Goal: Transaction & Acquisition: Purchase product/service

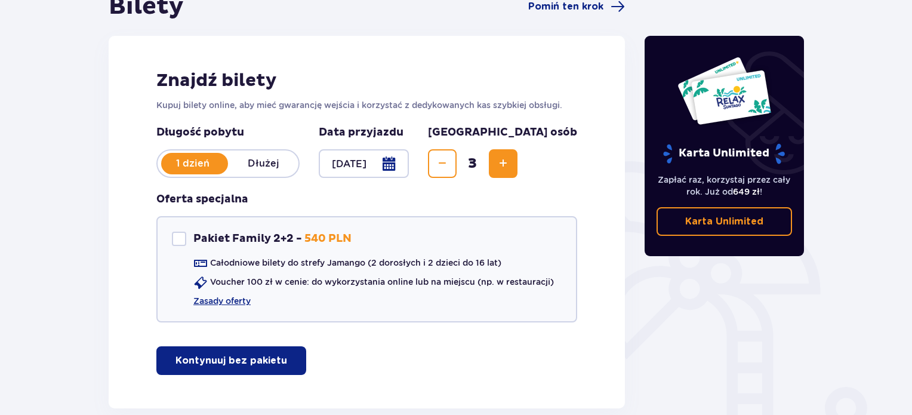
scroll to position [179, 0]
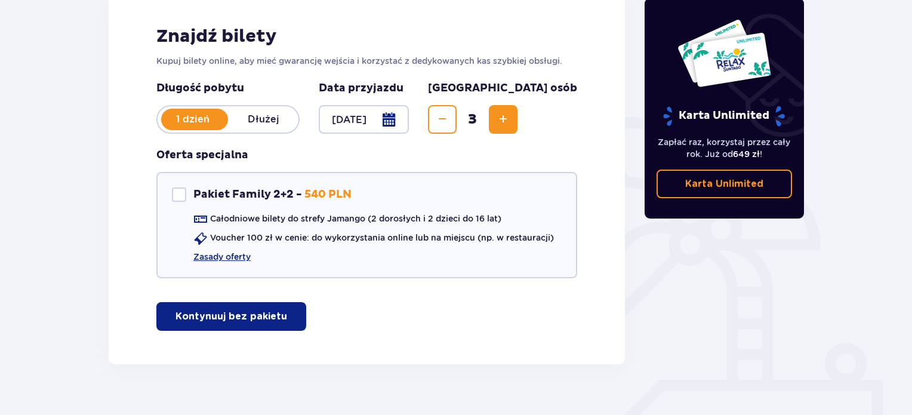
click at [202, 316] on p "Kontynuuj bez pakietu" at bounding box center [231, 316] width 112 height 13
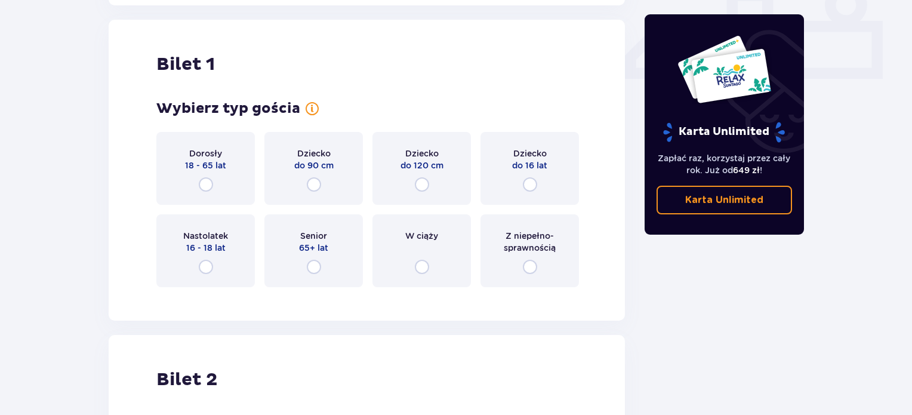
scroll to position [542, 0]
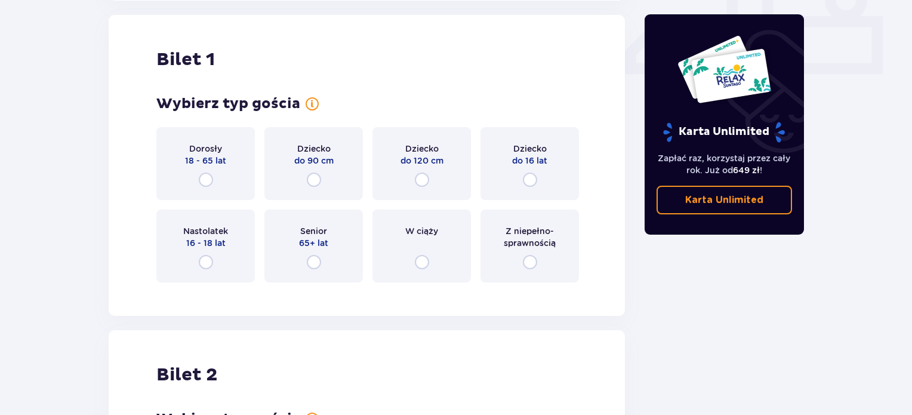
click at [215, 176] on div "Dorosły 18 - 65 lat" at bounding box center [205, 163] width 98 height 73
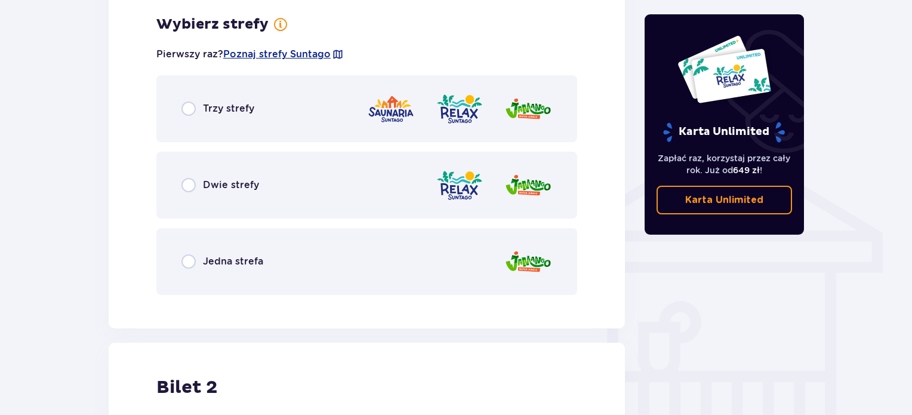
scroll to position [834, 0]
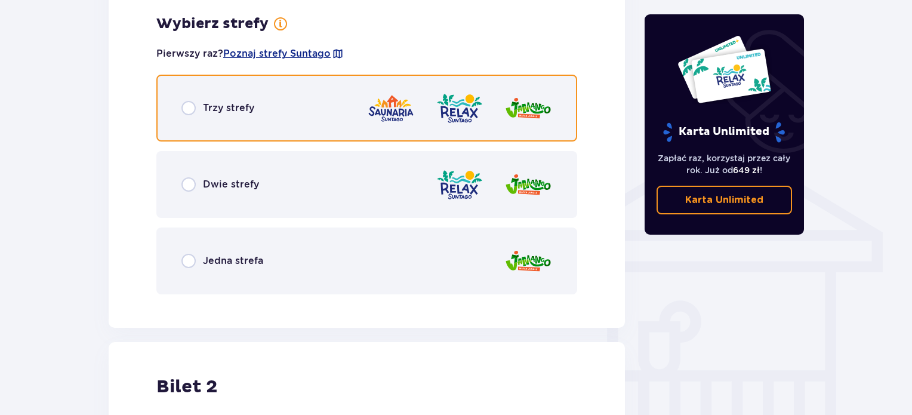
click at [189, 105] on input "radio" at bounding box center [188, 108] width 14 height 14
radio input "true"
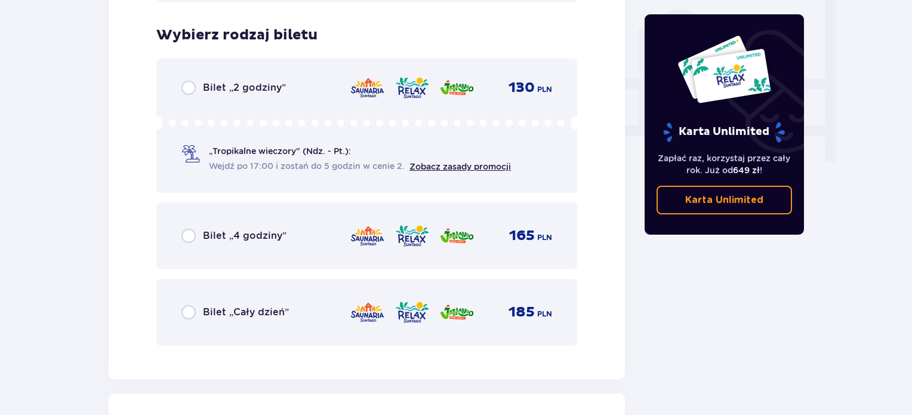
scroll to position [1137, 0]
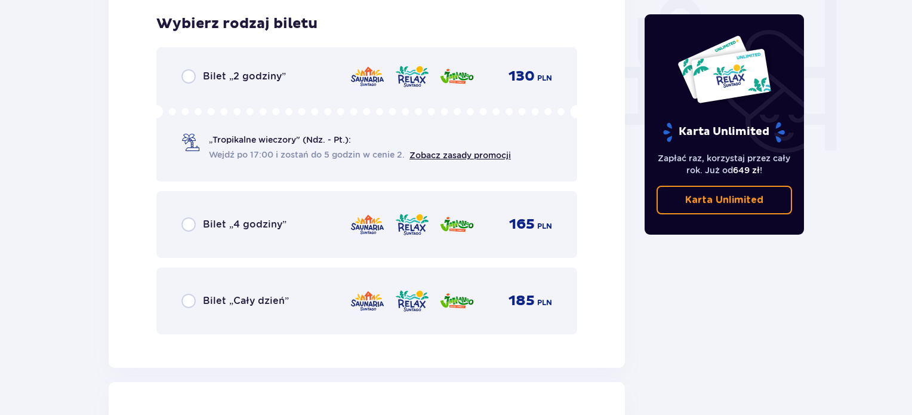
click at [196, 291] on div "Bilet „Cały dzień” 185 PLN" at bounding box center [366, 300] width 371 height 25
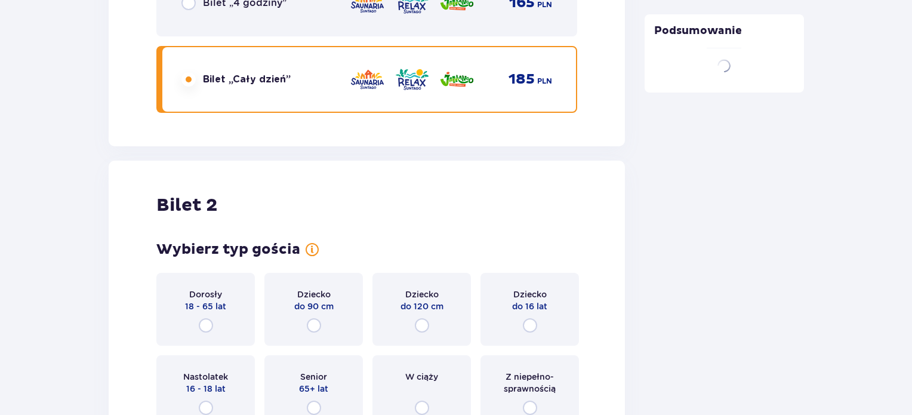
scroll to position [1503, 0]
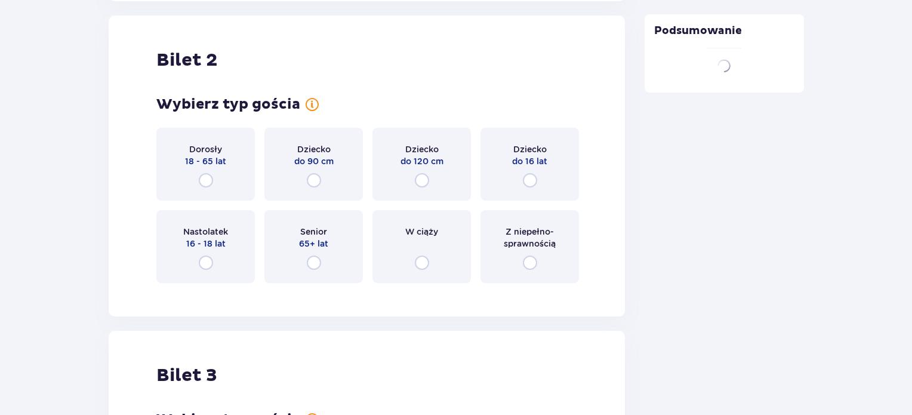
click at [204, 162] on p "18 - 65 lat" at bounding box center [205, 161] width 41 height 12
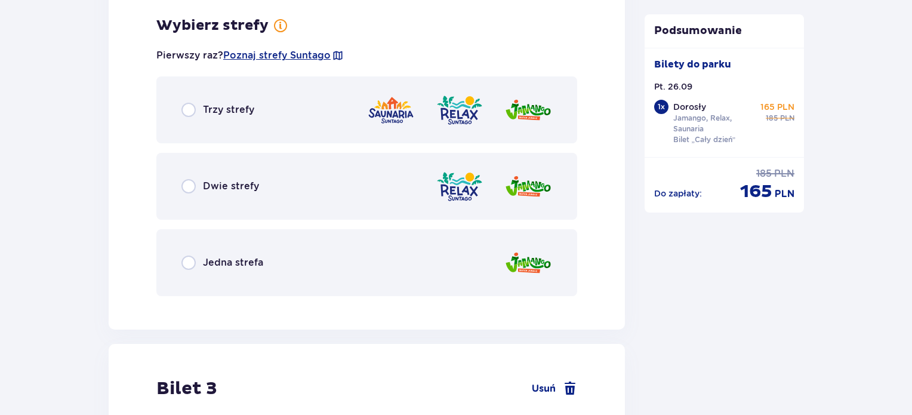
scroll to position [1794, 0]
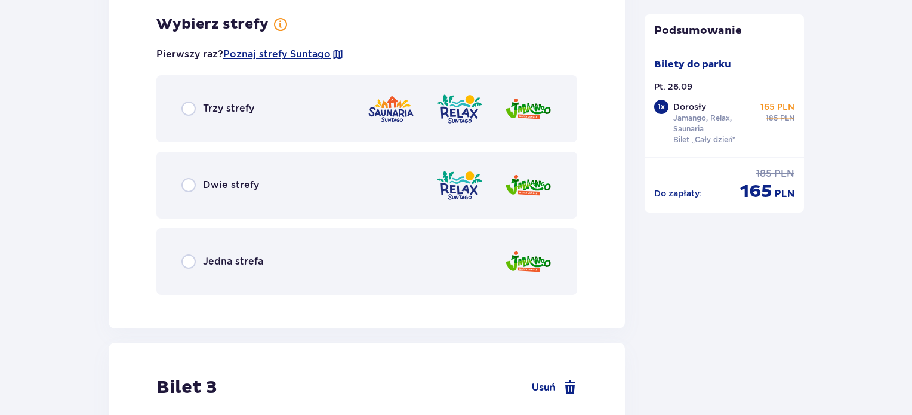
click at [175, 105] on div "Trzy strefy" at bounding box center [366, 108] width 421 height 67
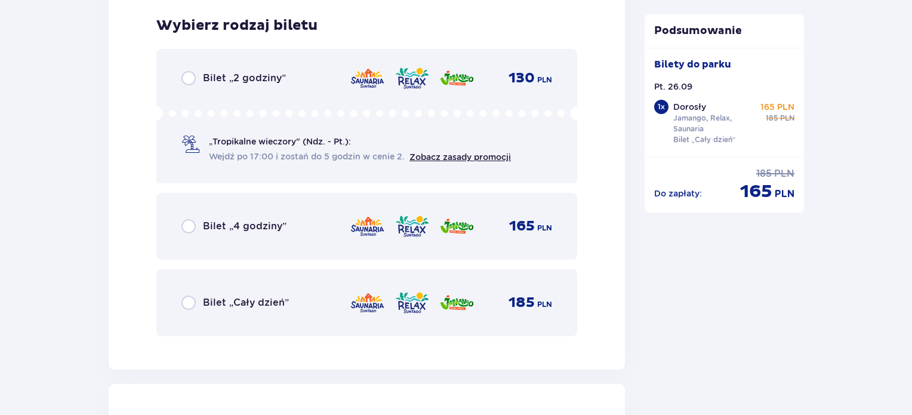
scroll to position [2098, 0]
click at [196, 289] on div "Bilet „Cały dzień” 185 PLN" at bounding box center [366, 301] width 371 height 25
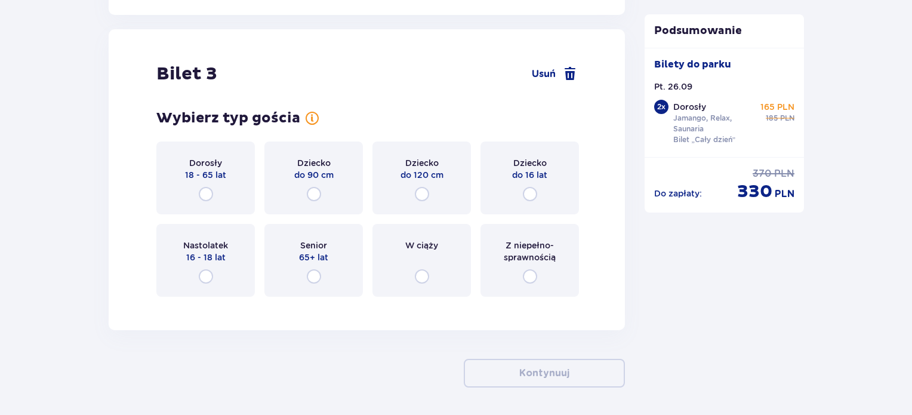
scroll to position [2464, 0]
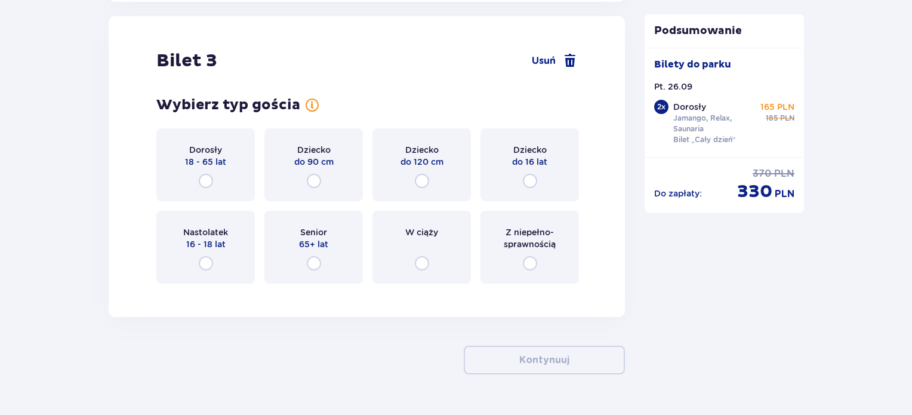
click at [531, 190] on div "Dziecko do 16 lat" at bounding box center [529, 164] width 98 height 73
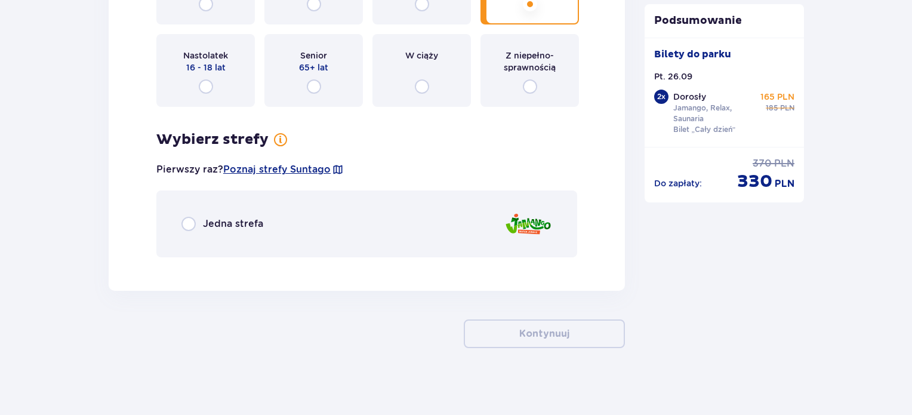
scroll to position [2644, 0]
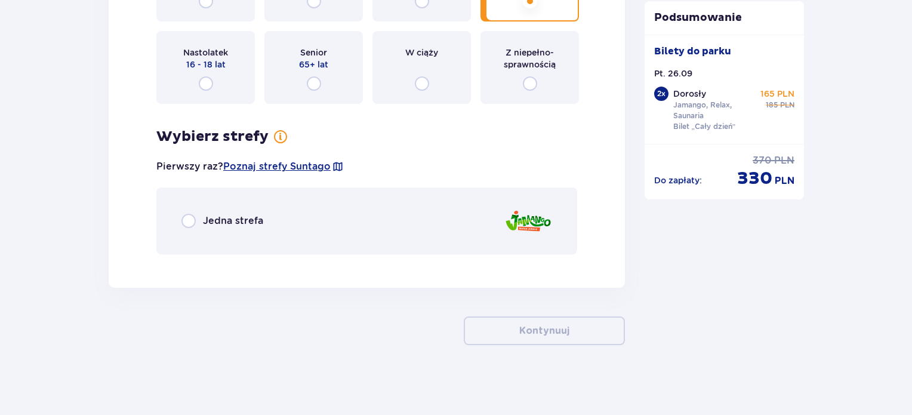
click at [294, 217] on div "Jedna strefa" at bounding box center [366, 220] width 421 height 67
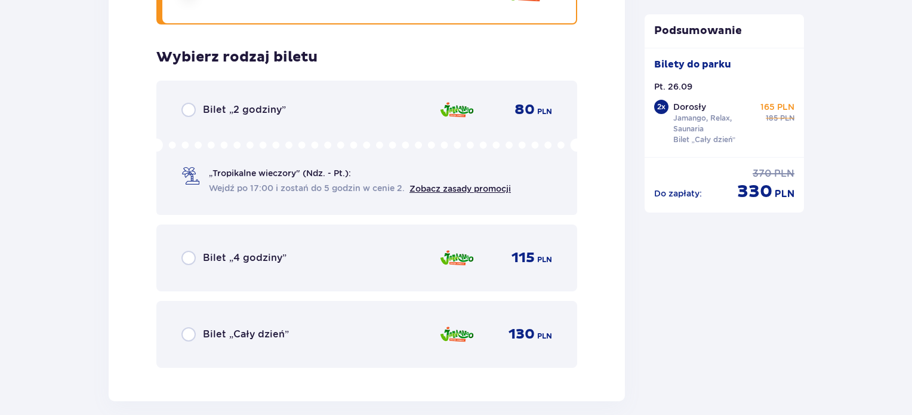
scroll to position [2906, 0]
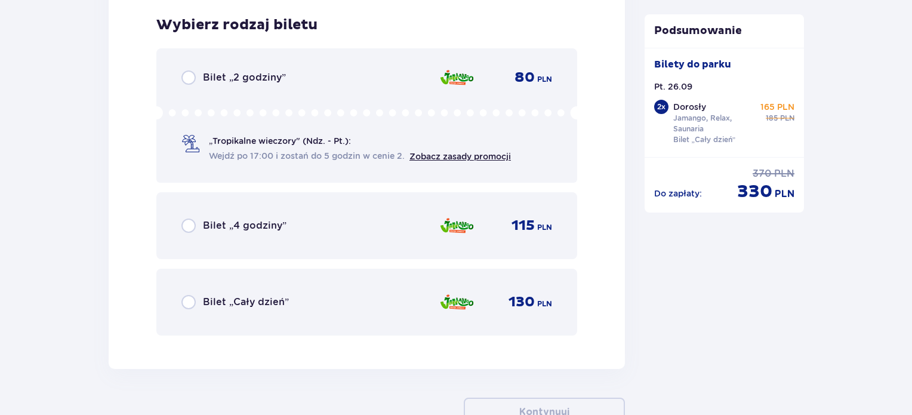
click at [227, 303] on p "Bilet „Cały dzień”" at bounding box center [246, 301] width 86 height 13
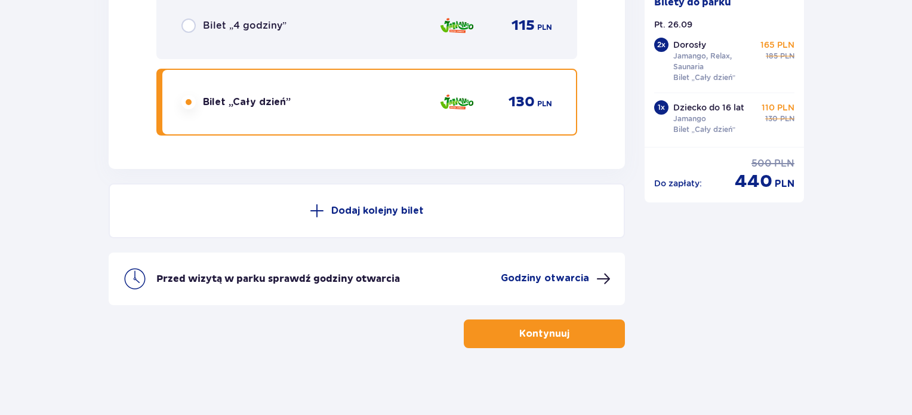
scroll to position [3108, 0]
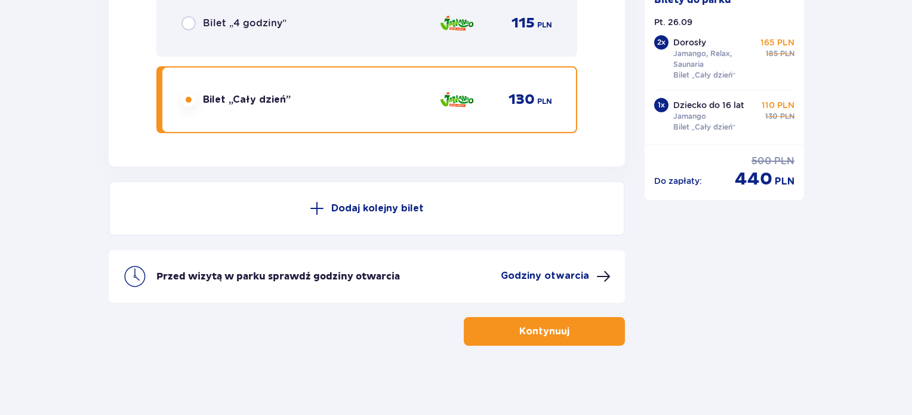
click at [610, 329] on button "Kontynuuj" at bounding box center [544, 331] width 161 height 29
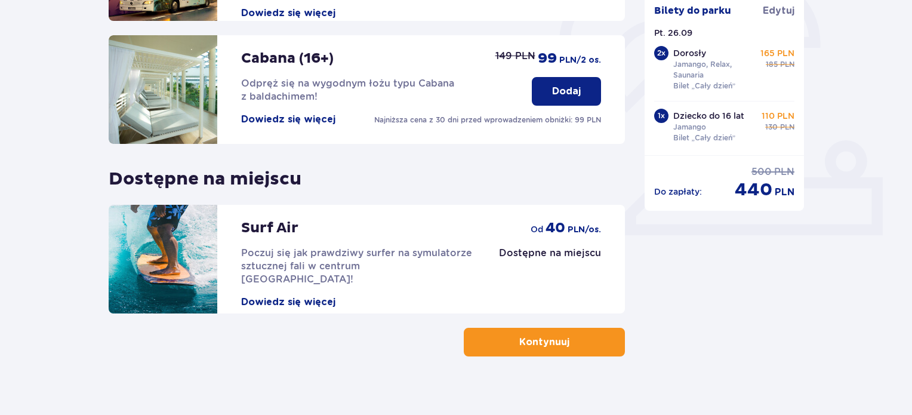
scroll to position [394, 0]
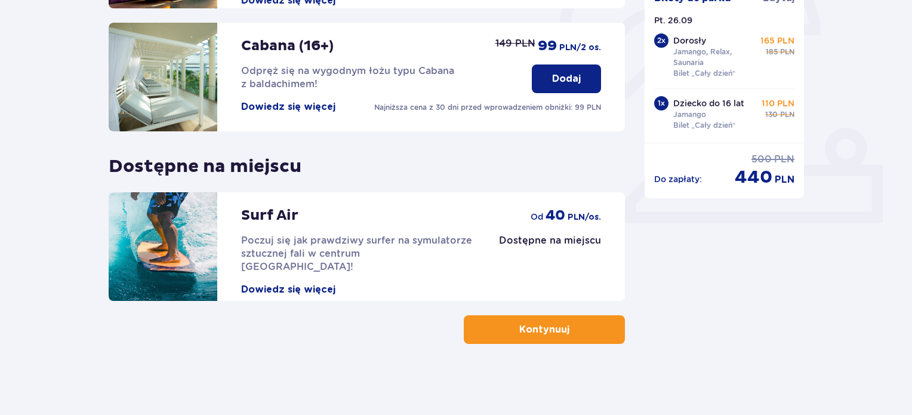
click at [519, 337] on button "Kontynuuj" at bounding box center [544, 329] width 161 height 29
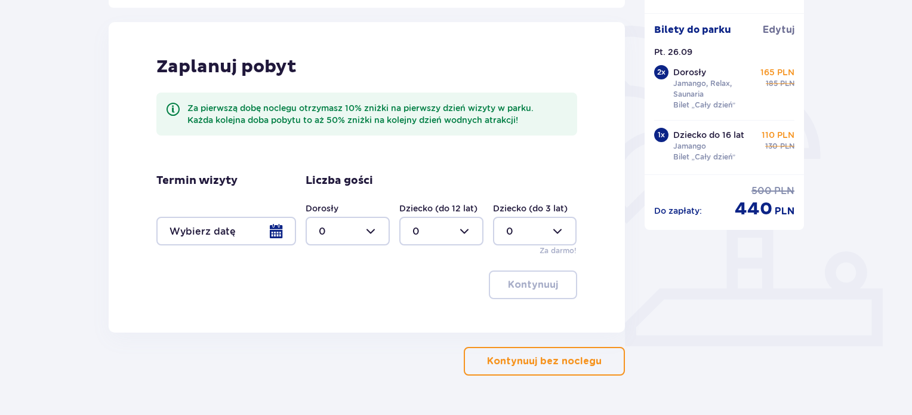
scroll to position [298, 0]
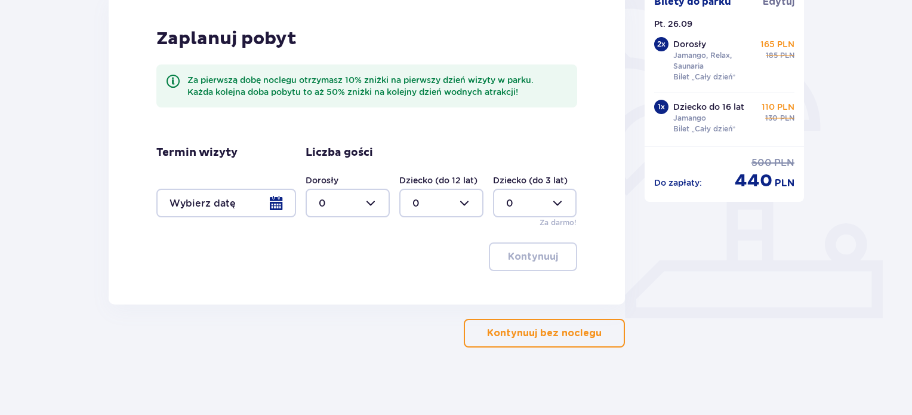
click at [514, 329] on p "Kontynuuj bez noclegu" at bounding box center [544, 332] width 115 height 13
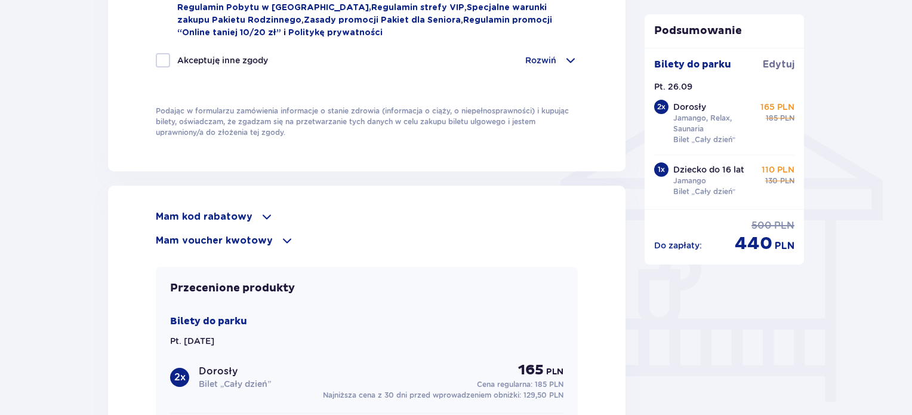
scroll to position [955, 0]
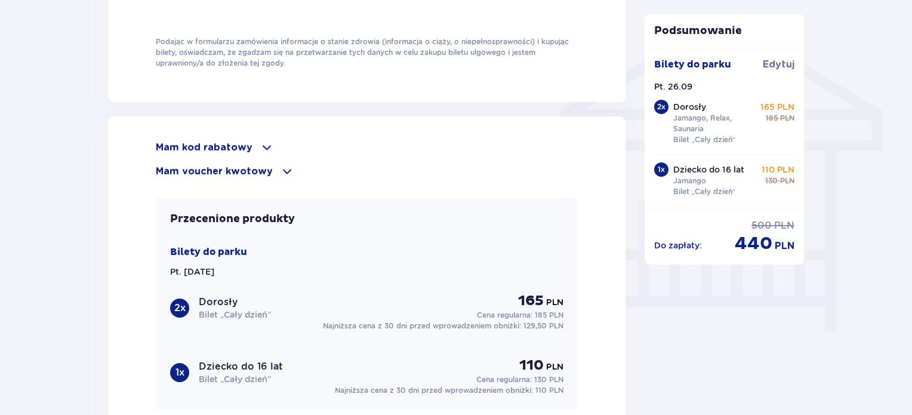
click at [245, 141] on p "Mam kod rabatowy" at bounding box center [204, 147] width 97 height 13
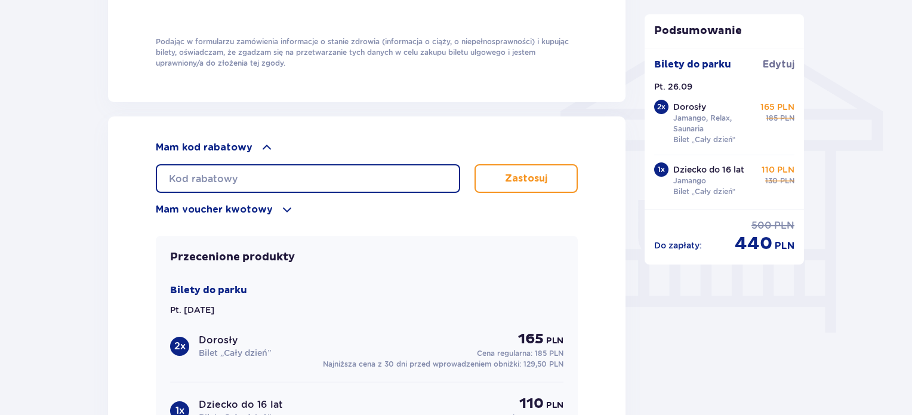
click at [246, 177] on input "text" at bounding box center [308, 178] width 304 height 29
type input "student30"
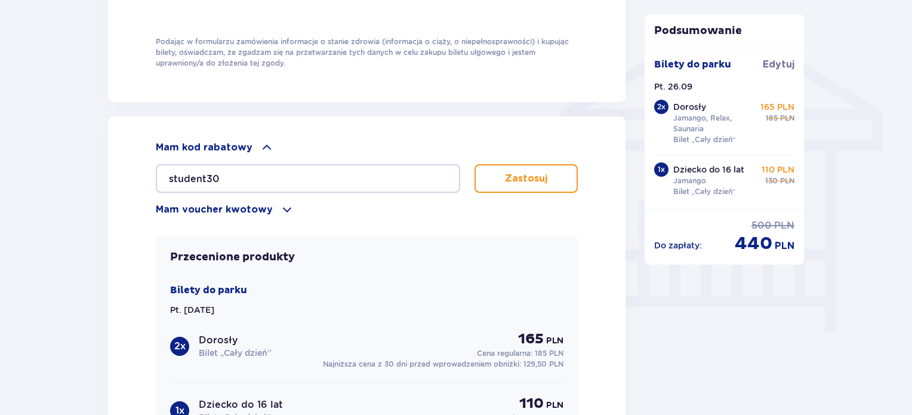
click at [538, 174] on p "Zastosuj" at bounding box center [526, 178] width 42 height 13
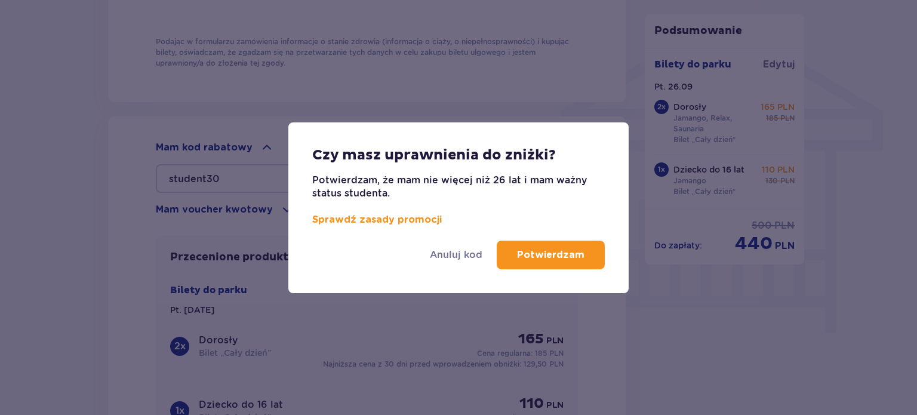
click at [566, 256] on p "Potwierdzam" at bounding box center [550, 254] width 67 height 13
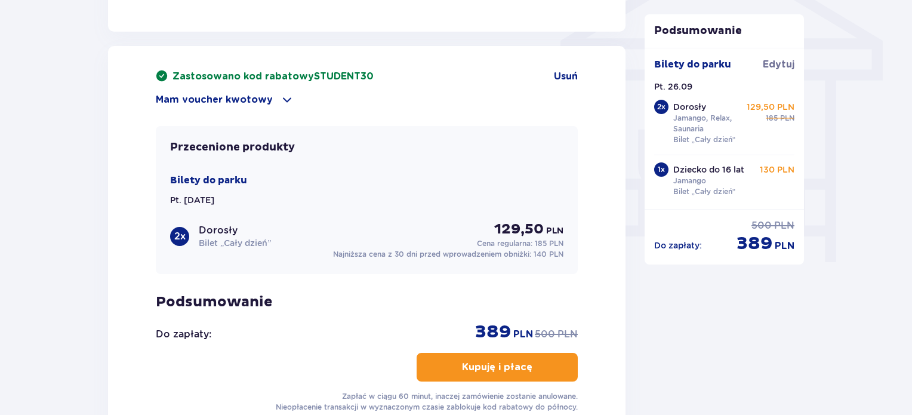
scroll to position [1014, 0]
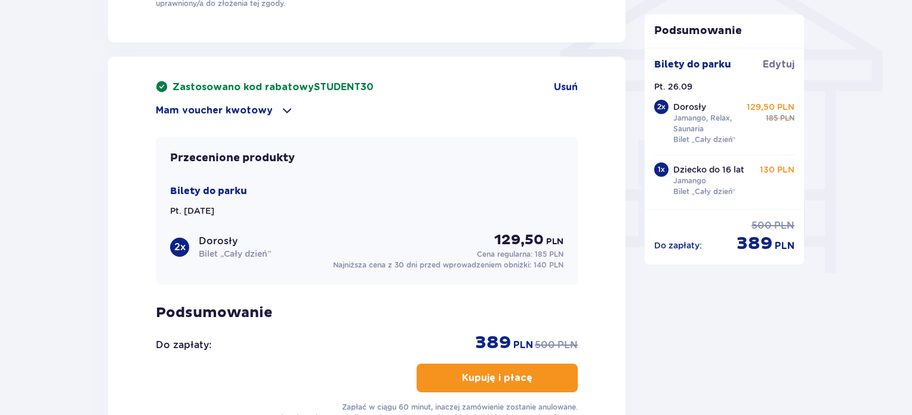
click at [232, 104] on p "Mam voucher kwotowy" at bounding box center [214, 110] width 117 height 13
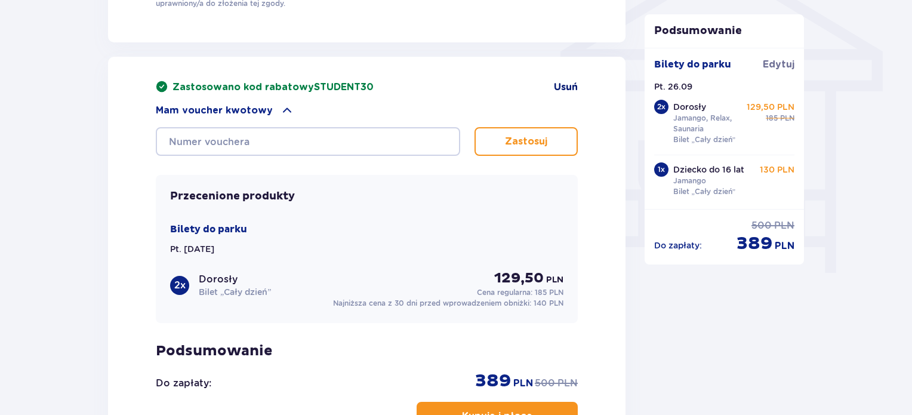
click at [557, 84] on span "Usuń" at bounding box center [566, 87] width 24 height 13
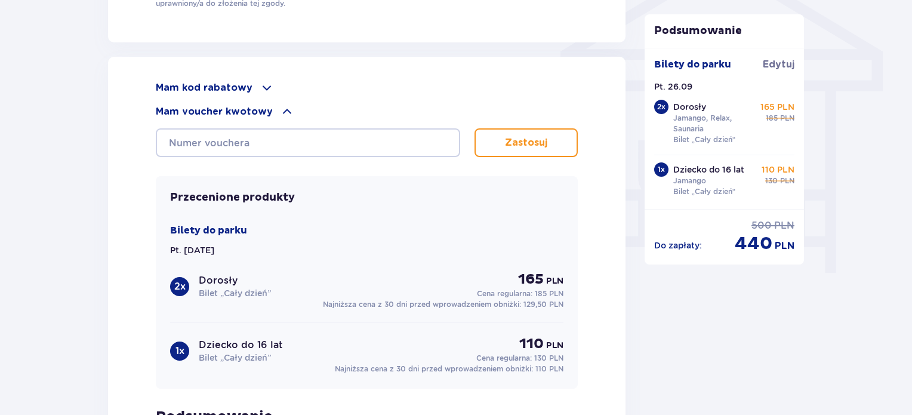
click at [245, 85] on p "Mam kod rabatowy" at bounding box center [204, 87] width 97 height 13
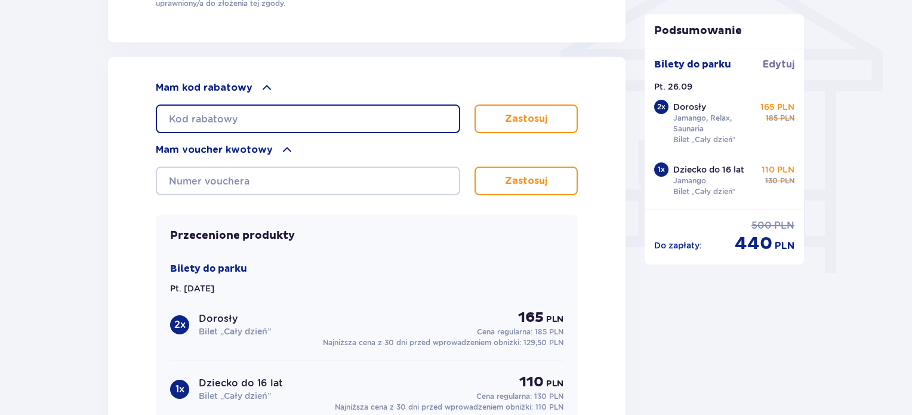
click at [252, 115] on input "text" at bounding box center [308, 118] width 304 height 29
paste input "Kod Już Zastosowany"
type input "Kod Już Zastosowany"
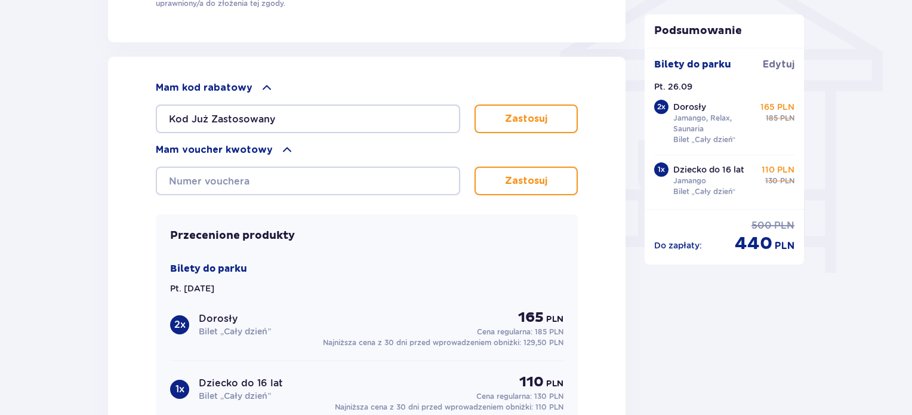
click at [517, 119] on p "Zastosuj" at bounding box center [526, 118] width 42 height 13
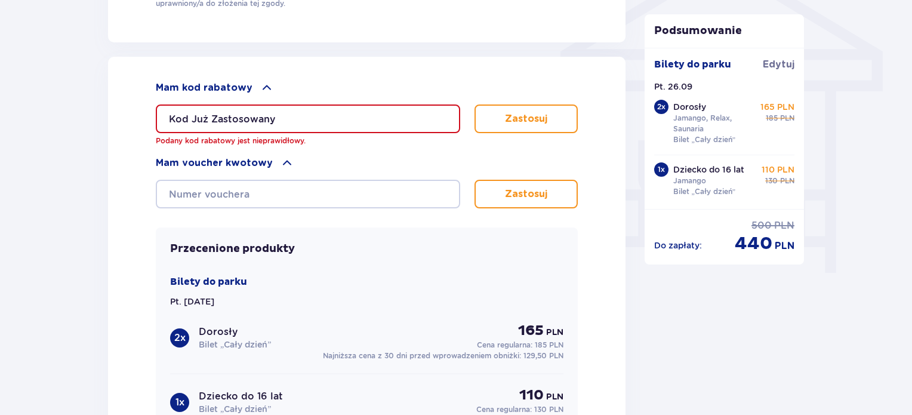
drag, startPoint x: 346, startPoint y: 85, endPoint x: 347, endPoint y: 101, distance: 16.2
click at [347, 85] on div "Mam kod rabatowy" at bounding box center [367, 88] width 422 height 14
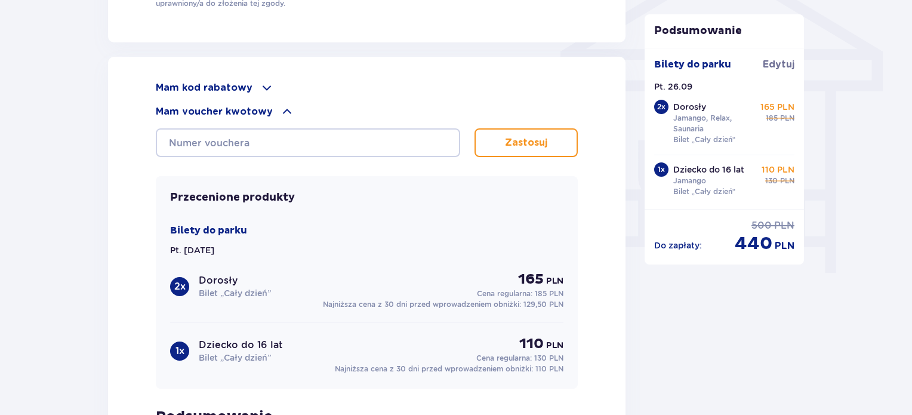
click at [224, 76] on div "Mam kod rabatowy Kod Już Zastosowany Podany kod rabatowy jest nieprawidłowy. Za…" at bounding box center [366, 298] width 517 height 483
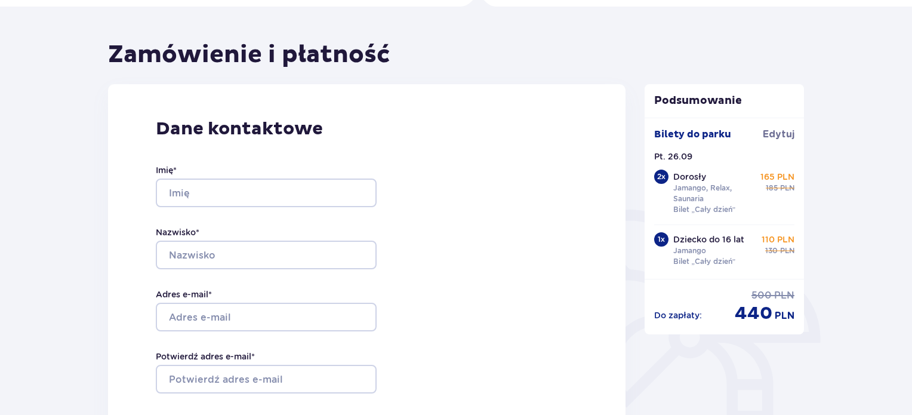
scroll to position [0, 0]
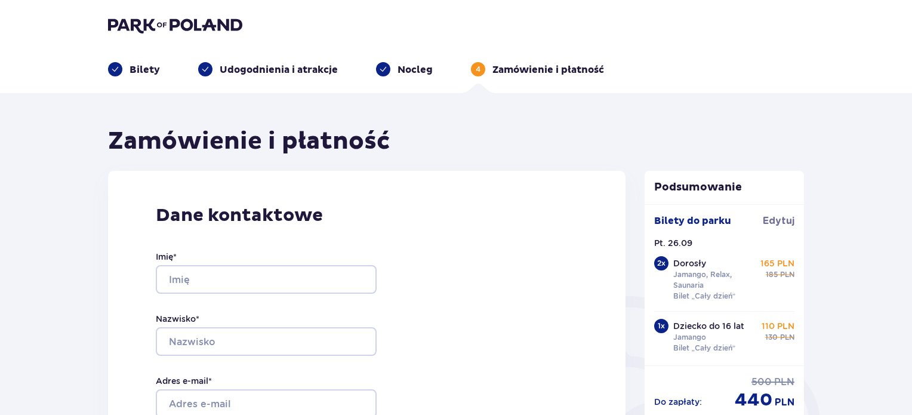
click at [132, 67] on p "Bilety" at bounding box center [144, 69] width 30 height 13
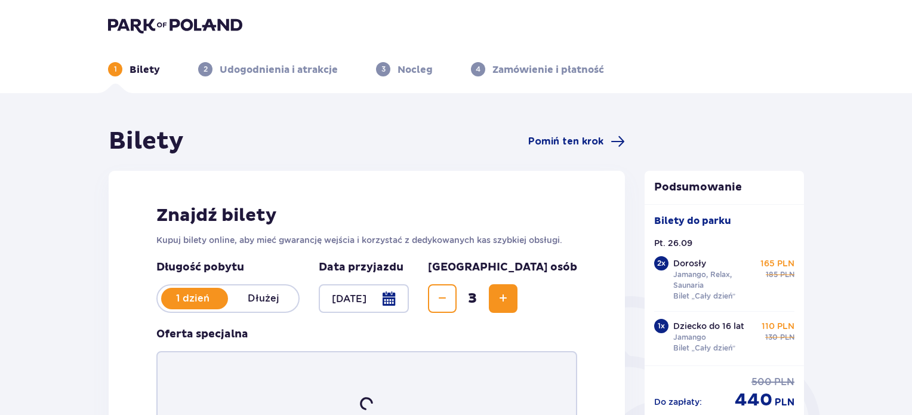
scroll to position [60, 0]
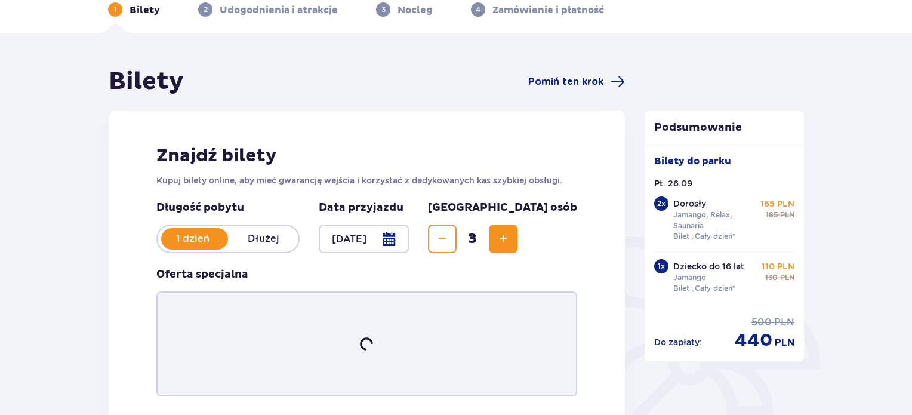
click at [517, 243] on button "Increase" at bounding box center [503, 238] width 29 height 29
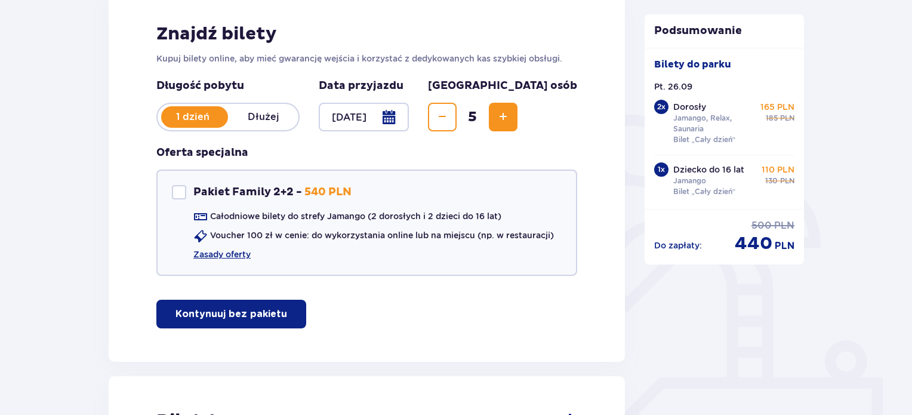
scroll to position [0, 0]
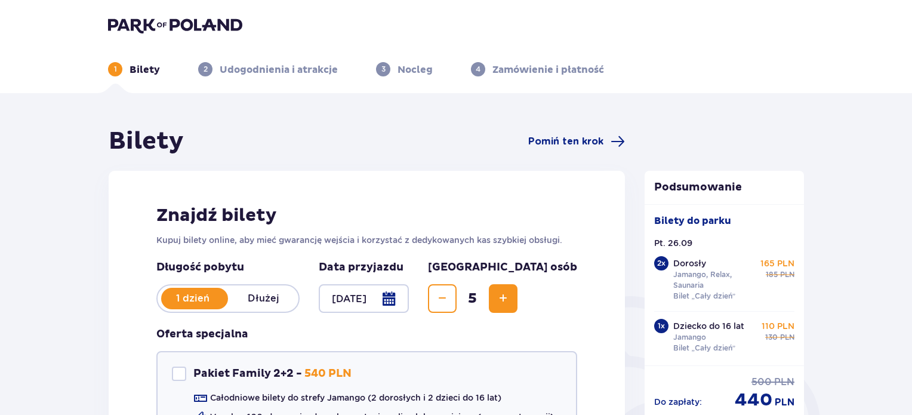
click at [449, 300] on span "Decrease" at bounding box center [442, 298] width 14 height 14
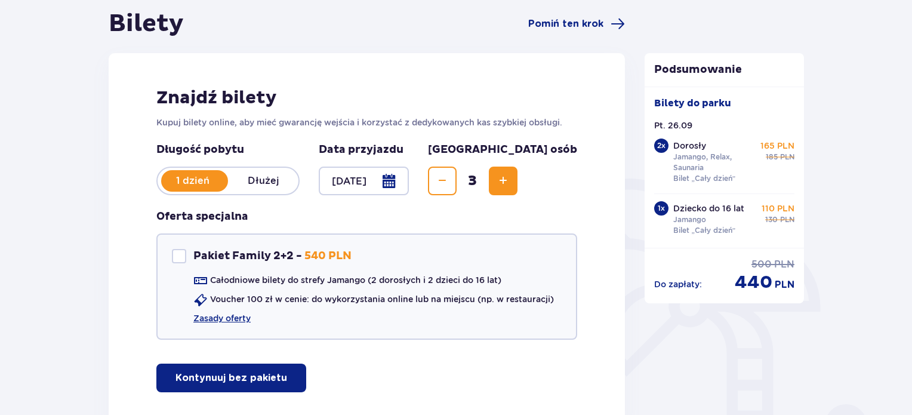
scroll to position [119, 0]
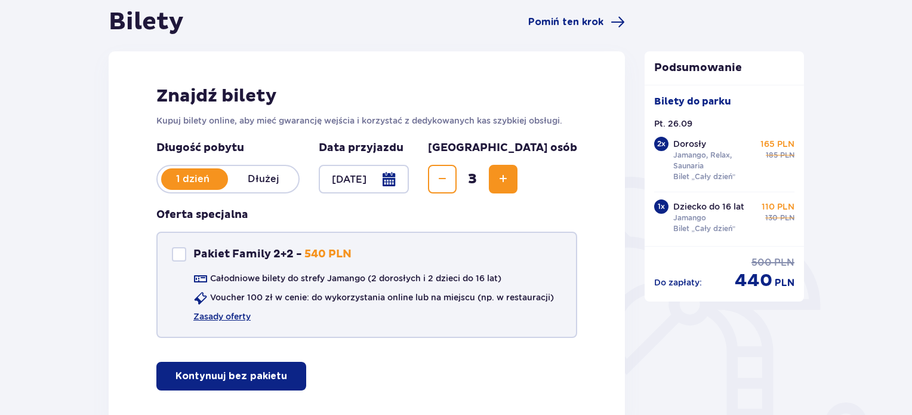
click at [190, 256] on div "Pakiet Family 2+2 - 540 PLN" at bounding box center [262, 254] width 180 height 14
checkbox input "true"
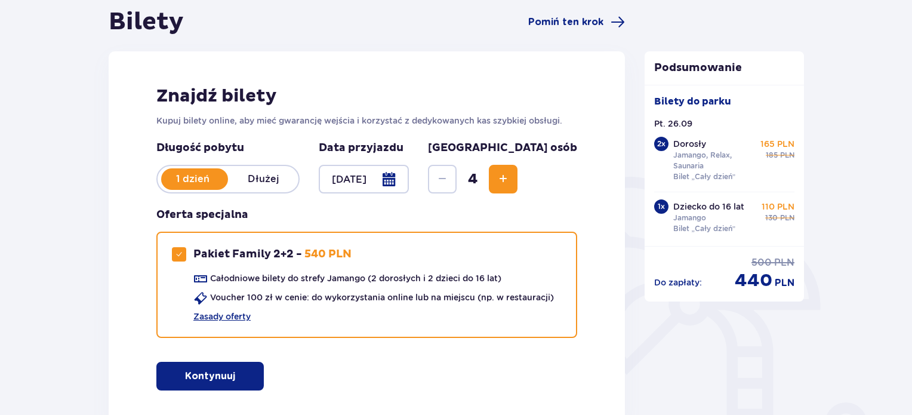
click at [209, 369] on p "Kontynuuj" at bounding box center [210, 375] width 50 height 13
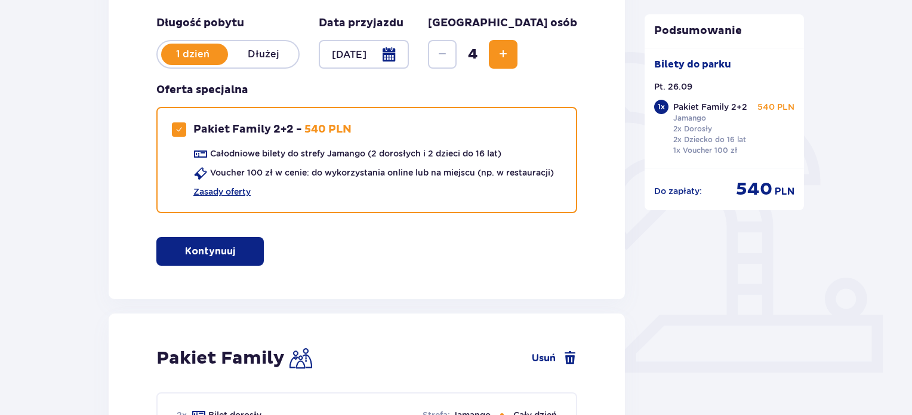
scroll to position [184, 0]
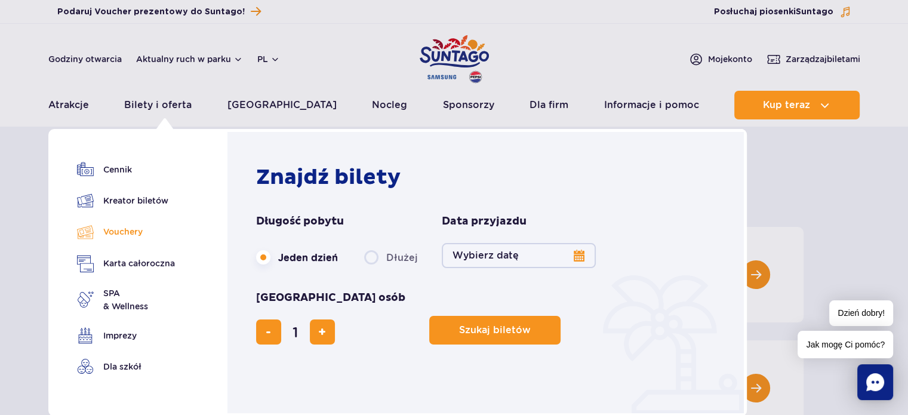
click at [122, 229] on link "Vouchery" at bounding box center [126, 231] width 98 height 17
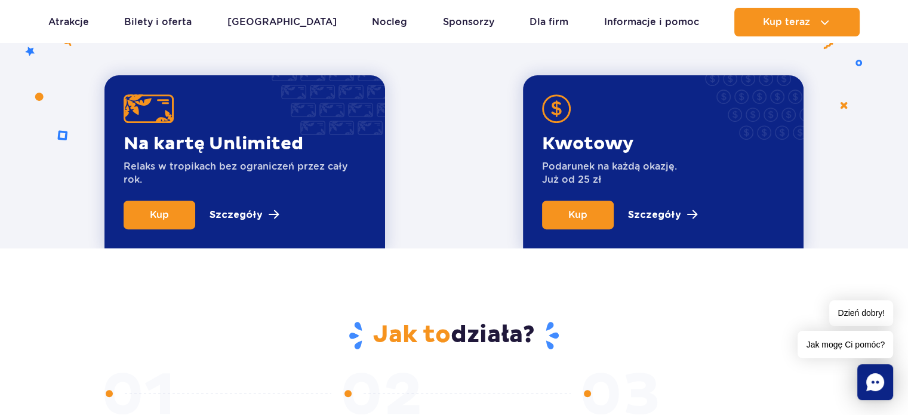
scroll to position [179, 0]
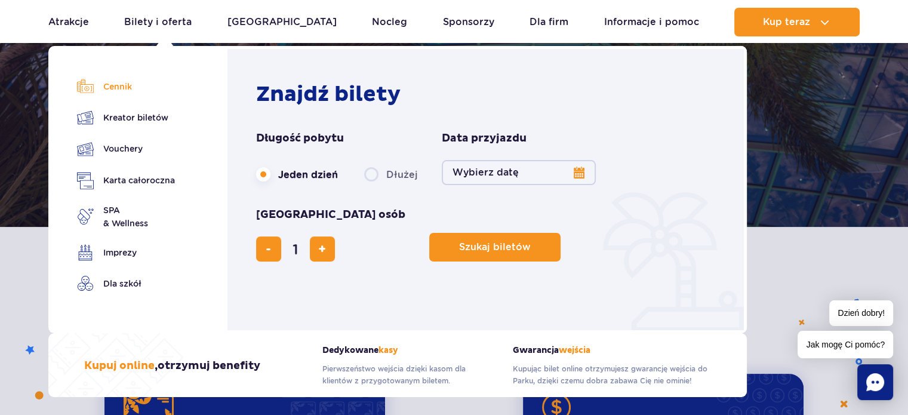
click at [136, 94] on link "Cennik" at bounding box center [126, 86] width 98 height 17
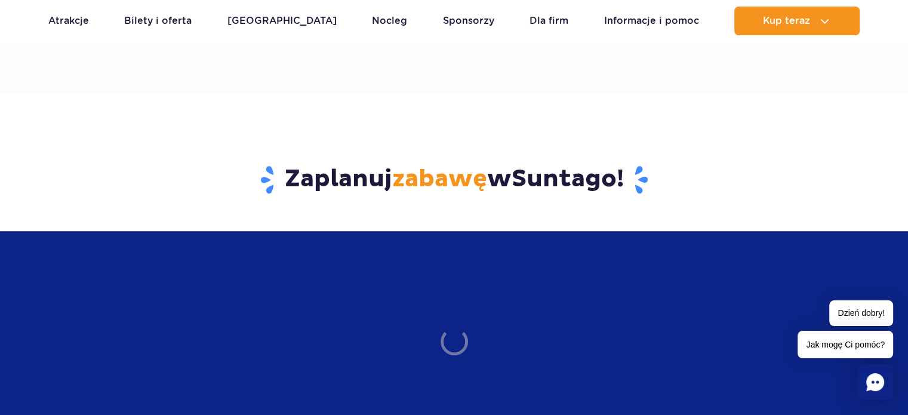
scroll to position [955, 0]
